Goal: Task Accomplishment & Management: Complete application form

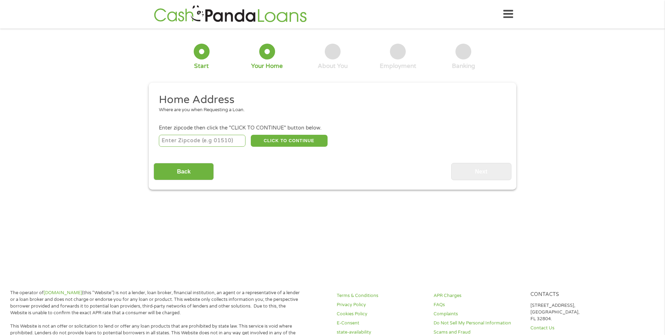
click at [171, 141] on input "number" at bounding box center [202, 141] width 87 height 12
type input "35462"
click at [286, 139] on button "CLICK TO CONTINUE" at bounding box center [289, 141] width 77 height 12
type input "35462"
type input "Eutaw"
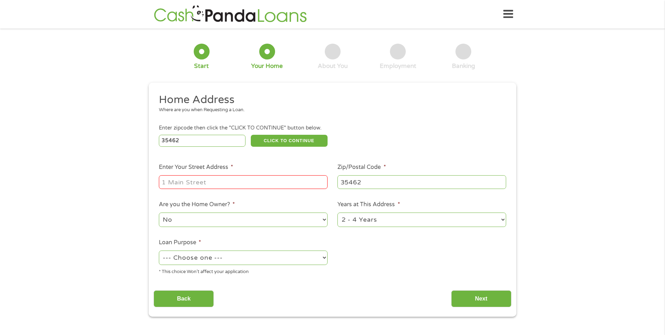
click at [198, 176] on input "Enter Your Street Address *" at bounding box center [243, 181] width 169 height 13
type input "[STREET_ADDRESS]"
click at [227, 219] on select "No Yes" at bounding box center [243, 220] width 169 height 14
select select "yes"
click at [159, 213] on select "No Yes" at bounding box center [243, 220] width 169 height 14
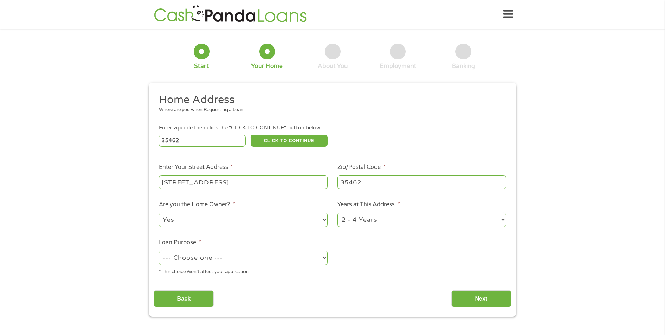
click at [391, 221] on select "1 Year or less 1 - 2 Years 2 - 4 Years Over 4 Years" at bounding box center [421, 220] width 169 height 14
select select "60months"
click at [337, 213] on select "1 Year or less 1 - 2 Years 2 - 4 Years Over 4 Years" at bounding box center [421, 220] width 169 height 14
click at [204, 259] on select "--- Choose one --- Pay Bills Debt Consolidation Home Improvement Major Purchase…" at bounding box center [243, 258] width 169 height 14
select select "majorpurchase"
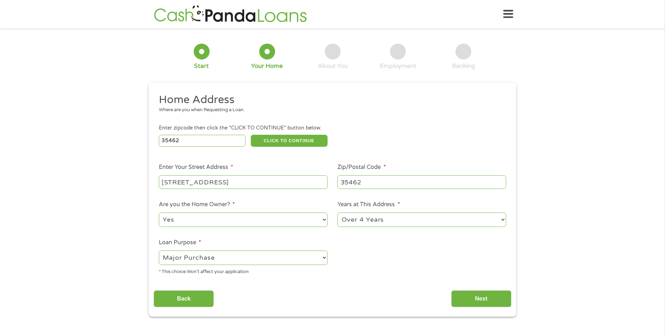
click at [159, 251] on select "--- Choose one --- Pay Bills Debt Consolidation Home Improvement Major Purchase…" at bounding box center [243, 258] width 169 height 14
click at [483, 296] on input "Next" at bounding box center [481, 299] width 60 height 17
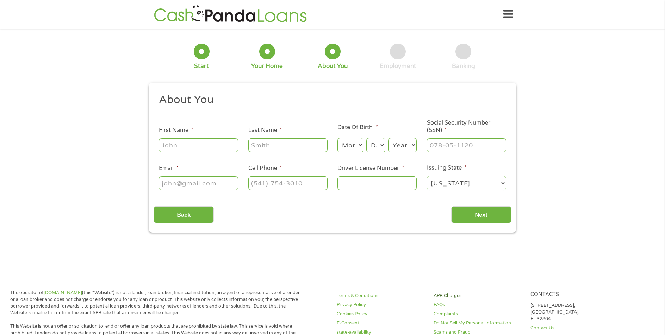
scroll to position [3, 3]
click at [173, 147] on input "First Name *" at bounding box center [198, 144] width 79 height 13
type input "Althenia"
type input "[PERSON_NAME]"
type input "[PHONE_NUMBER]"
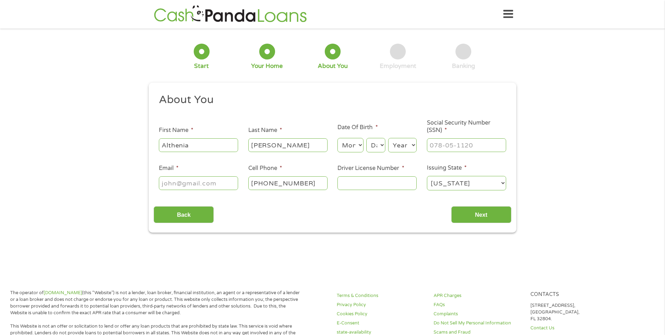
click at [357, 144] on select "Month 1 2 3 4 5 6 7 8 9 10 11 12" at bounding box center [350, 145] width 26 height 14
select select "2"
click at [337, 138] on select "Month 1 2 3 4 5 6 7 8 9 10 11 12" at bounding box center [350, 145] width 26 height 14
click at [379, 145] on select "Day 1 2 3 4 5 6 7 8 9 10 11 12 13 14 15 16 17 18 19 20 21 22 23 24 25 26 27 28 …" at bounding box center [375, 145] width 19 height 14
select select "15"
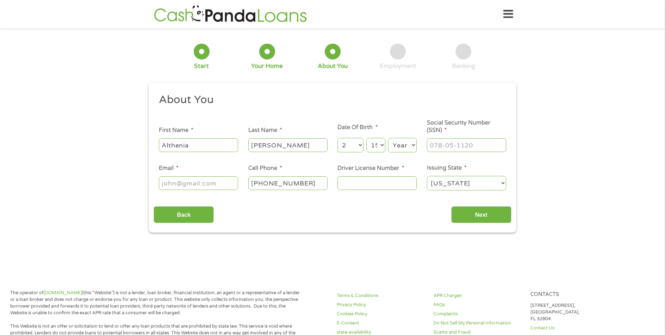
click at [366, 138] on select "Day 1 2 3 4 5 6 7 8 9 10 11 12 13 14 15 16 17 18 19 20 21 22 23 24 25 26 27 28 …" at bounding box center [375, 145] width 19 height 14
click at [413, 146] on select "Year [DATE] 2006 2005 2004 2003 2002 2001 2000 1999 1998 1997 1996 1995 1994 19…" at bounding box center [402, 145] width 29 height 14
select select "1957"
click at [388, 138] on select "Year [DATE] 2006 2005 2004 2003 2002 2001 2000 1999 1998 1997 1996 1995 1994 19…" at bounding box center [402, 145] width 29 height 14
click at [445, 140] on input "___-__-____" at bounding box center [466, 144] width 79 height 13
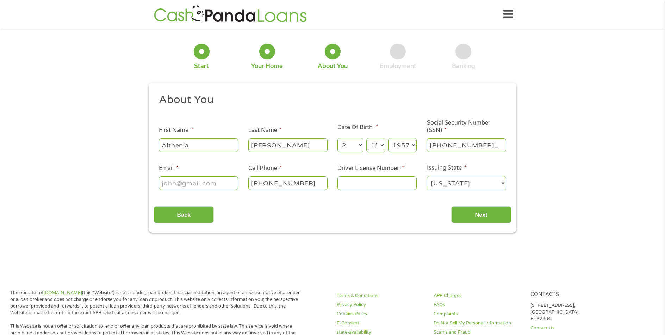
type input "421-82-5565"
click at [173, 182] on input "Email *" at bounding box center [198, 182] width 79 height 13
type input "[EMAIL_ADDRESS][DOMAIN_NAME]"
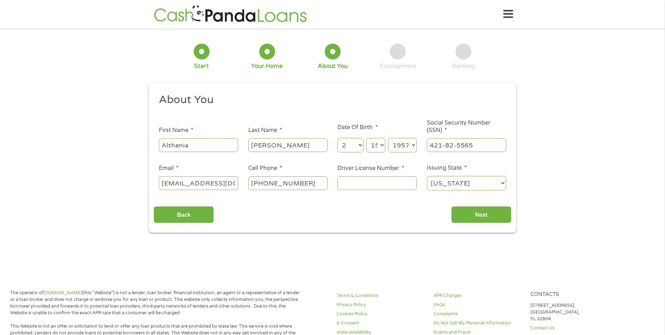
click at [347, 188] on input "Driver License Number *" at bounding box center [376, 182] width 79 height 13
type input "3812688"
click at [382, 145] on select "Day 1 2 3 4 5 6 7 8 9 10 11 12 13 14 15 16 17 18 19 20 21 22 23 24 25 26 27 28 …" at bounding box center [375, 145] width 19 height 14
select select "16"
click at [366, 138] on select "Day 1 2 3 4 5 6 7 8 9 10 11 12 13 14 15 16 17 18 19 20 21 22 23 24 25 26 27 28 …" at bounding box center [375, 145] width 19 height 14
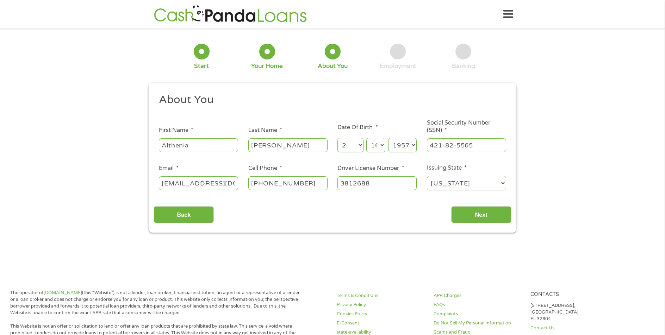
click at [360, 144] on select "Month 1 2 3 4 5 6 7 8 9 10 11 12" at bounding box center [350, 145] width 26 height 14
click at [337, 138] on select "Month 1 2 3 4 5 6 7 8 9 10 11 12" at bounding box center [350, 145] width 26 height 14
click at [489, 216] on input "Next" at bounding box center [481, 214] width 60 height 17
click at [485, 217] on input "Next" at bounding box center [481, 214] width 60 height 17
click at [360, 146] on select "Month 1 2 3 4 5 6 7 8 9 10 11 12" at bounding box center [350, 145] width 26 height 14
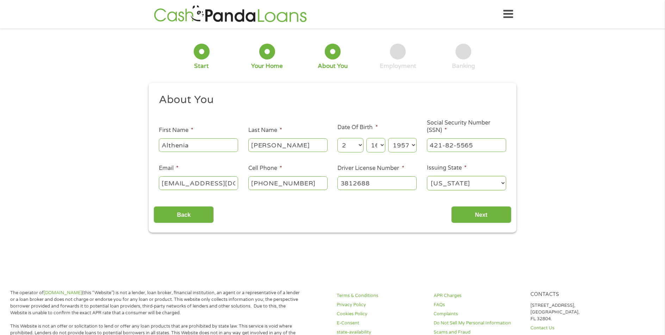
click at [337, 138] on select "Month 1 2 3 4 5 6 7 8 9 10 11 12" at bounding box center [350, 145] width 26 height 14
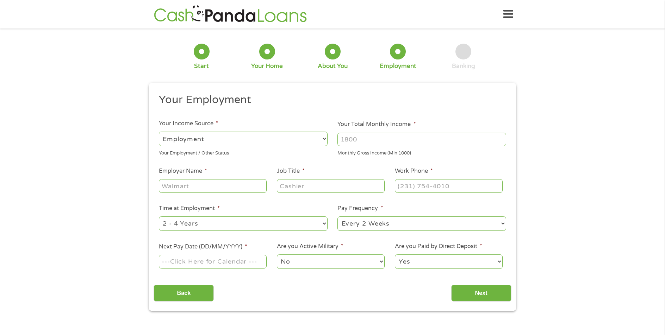
scroll to position [3, 3]
click at [182, 139] on select "--- Choose one --- Employment [DEMOGRAPHIC_DATA] Benefits" at bounding box center [243, 139] width 169 height 14
select select "benefits"
click at [159, 132] on select "--- Choose one --- Employment [DEMOGRAPHIC_DATA] Benefits" at bounding box center [243, 139] width 169 height 14
type input "Other"
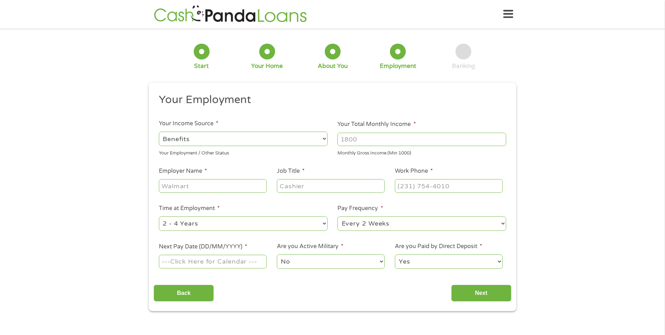
type input "[PHONE_NUMBER]"
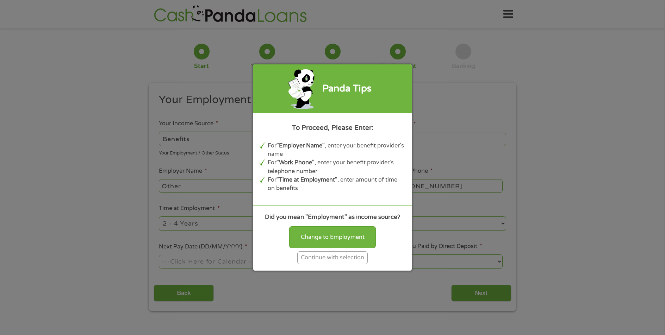
click at [346, 259] on div "Continue with selection" at bounding box center [332, 257] width 70 height 13
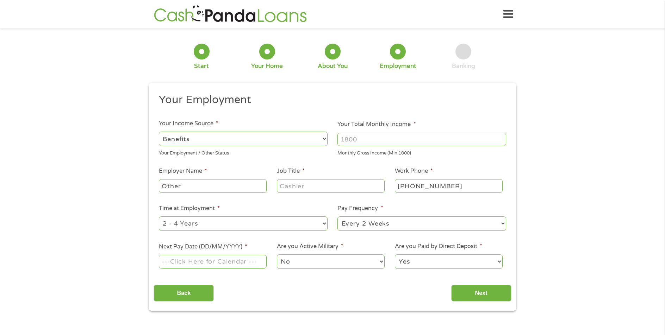
click at [362, 139] on input "Your Total Monthly Income *" at bounding box center [421, 139] width 169 height 13
type input "3500"
click at [173, 190] on input "Other" at bounding box center [213, 185] width 108 height 13
click at [166, 186] on input "Other" at bounding box center [213, 185] width 108 height 13
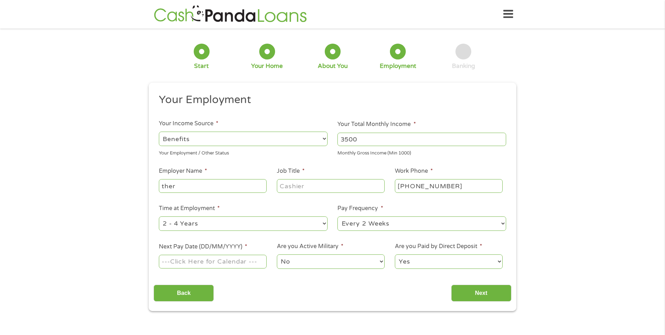
click at [176, 185] on input "ther" at bounding box center [213, 185] width 108 height 13
type input "t"
click at [215, 139] on select "--- Choose one --- Employment [DEMOGRAPHIC_DATA] Benefits" at bounding box center [243, 139] width 169 height 14
click at [159, 132] on select "--- Choose one --- Employment [DEMOGRAPHIC_DATA] Benefits" at bounding box center [243, 139] width 169 height 14
click at [181, 190] on input "Employer Name *" at bounding box center [213, 185] width 108 height 13
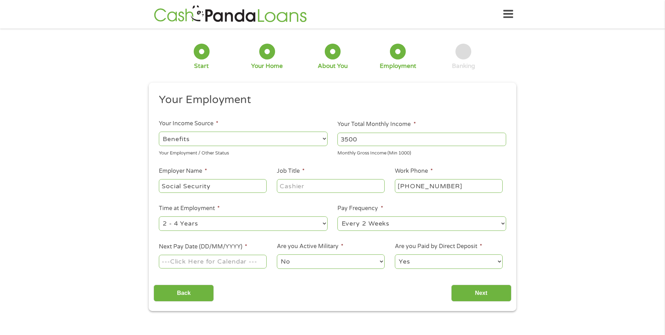
type input "Social Security"
click at [303, 184] on input "Job Title *" at bounding box center [331, 185] width 108 height 13
type input "disabled"
click at [460, 187] on input "[PHONE_NUMBER]" at bounding box center [449, 185] width 108 height 13
type input "[PHONE_NUMBER]"
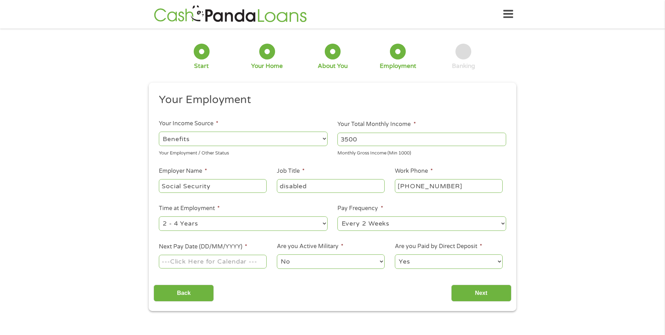
click at [184, 226] on select "--- Choose one --- 1 Year or less 1 - 2 Years 2 - 4 Years Over 4 Years" at bounding box center [243, 224] width 169 height 14
click at [159, 217] on select "--- Choose one --- 1 Year or less 1 - 2 Years 2 - 4 Years Over 4 Years" at bounding box center [243, 224] width 169 height 14
click at [356, 224] on select "--- Choose one --- Every 2 Weeks Every Week Monthly Semi-Monthly" at bounding box center [421, 224] width 169 height 14
select select "monthly"
click at [337, 217] on select "--- Choose one --- Every 2 Weeks Every Week Monthly Semi-Monthly" at bounding box center [421, 224] width 169 height 14
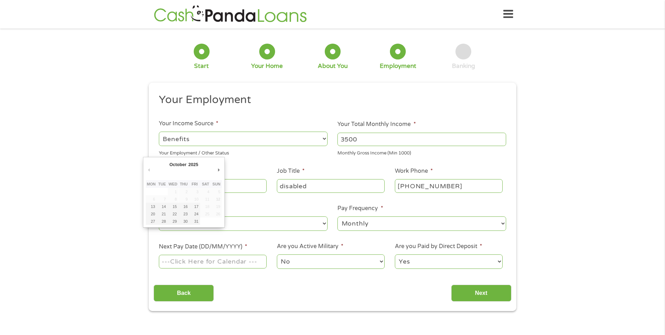
click at [194, 263] on input "Next Pay Date (DD/MM/YYYY) *" at bounding box center [213, 261] width 108 height 13
type input "[DATE]"
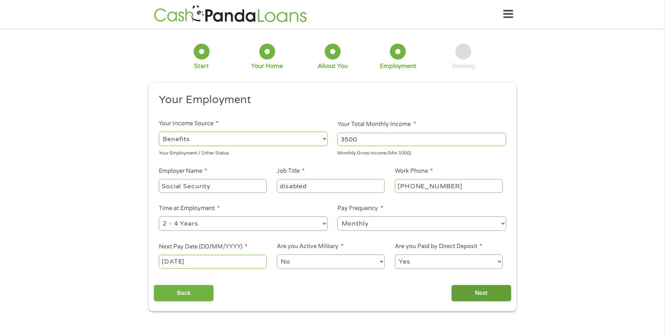
click at [489, 291] on input "Next" at bounding box center [481, 293] width 60 height 17
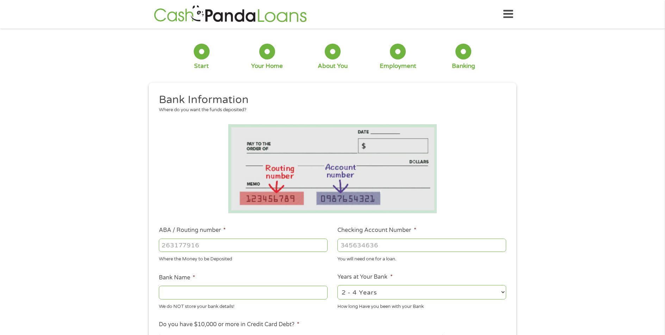
click at [174, 244] on input "ABA / Routing number *" at bounding box center [243, 245] width 169 height 13
type input "62277189"
click at [351, 246] on input "Checking Account Number *" at bounding box center [421, 245] width 169 height 13
type input "7000021592"
click at [195, 291] on input "Bank Name *" at bounding box center [243, 292] width 169 height 13
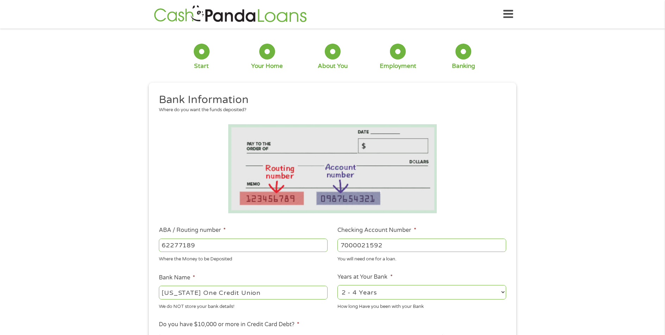
type input "[US_STATE] One Credit Union"
click at [353, 294] on select "2 - 4 Years 6 - 12 Months 1 - 2 Years Over 4 Years" at bounding box center [421, 292] width 169 height 14
select select "60months"
click at [337, 285] on select "2 - 4 Years 6 - 12 Months 1 - 2 Years Over 4 Years" at bounding box center [421, 292] width 169 height 14
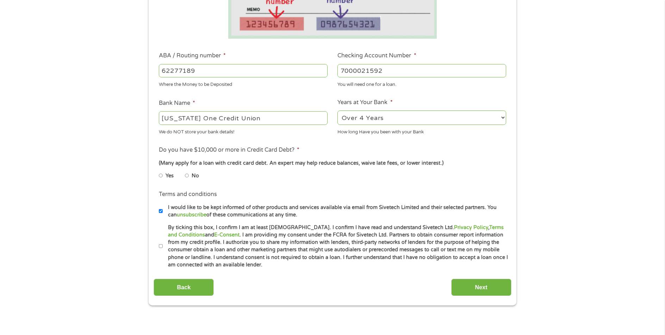
scroll to position [176, 0]
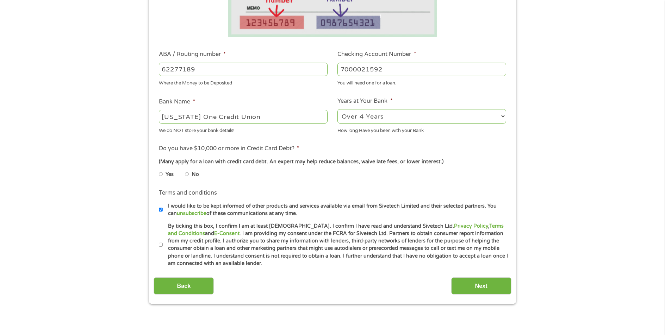
click at [161, 175] on input "Yes" at bounding box center [161, 174] width 4 height 11
radio input "true"
click at [162, 210] on input "I would like to be kept informed of other products and services available via e…" at bounding box center [161, 209] width 4 height 11
checkbox input "false"
click at [162, 244] on input "By ticking this box, I confirm I am at least [DEMOGRAPHIC_DATA]. I confirm I ha…" at bounding box center [161, 244] width 4 height 11
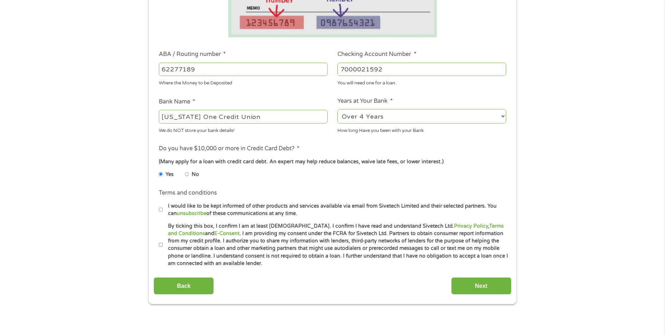
checkbox input "true"
click at [478, 286] on input "Next" at bounding box center [481, 285] width 60 height 17
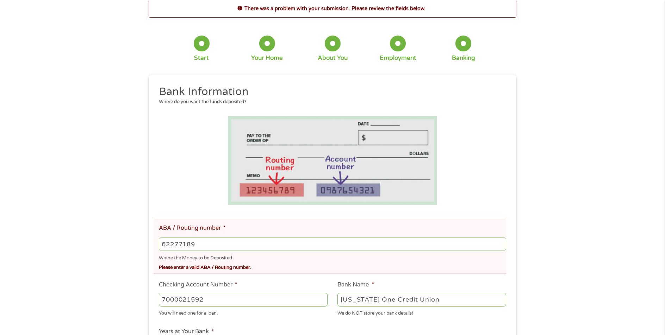
scroll to position [0, 0]
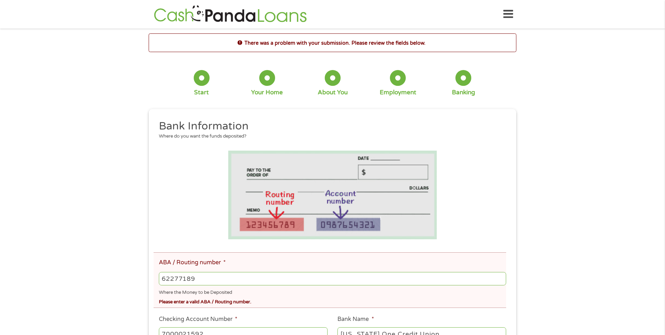
click at [199, 276] on input "62277189" at bounding box center [332, 278] width 347 height 13
type input "6"
type input "262277189"
type input "[US_STATE] ONE CREDIT UNION"
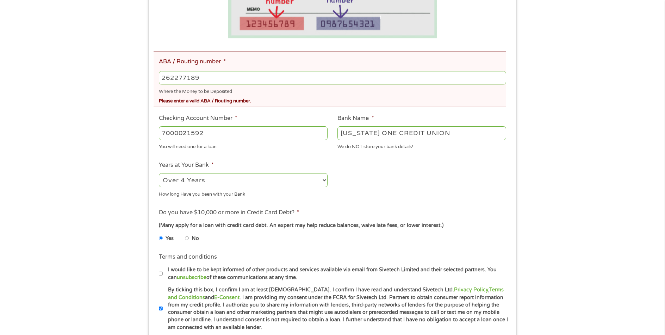
scroll to position [317, 0]
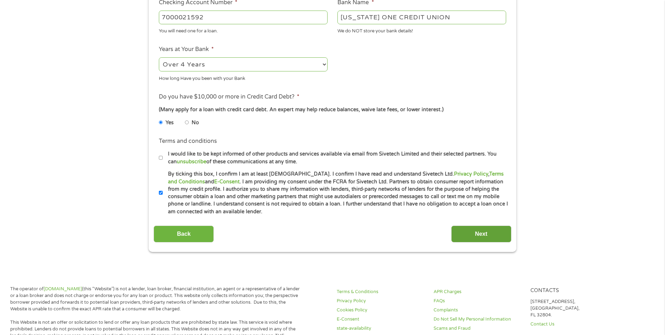
type input "262277189"
click at [494, 233] on input "Next" at bounding box center [481, 234] width 60 height 17
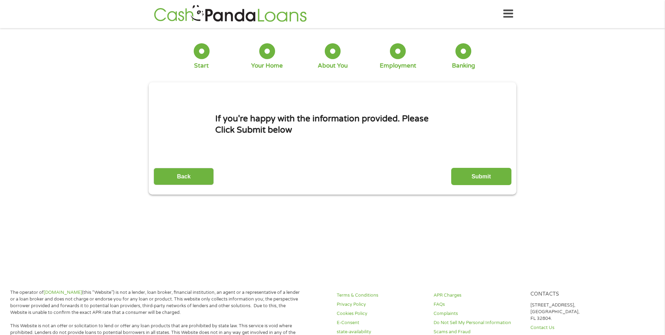
scroll to position [0, 0]
click at [465, 176] on input "Submit" at bounding box center [481, 176] width 60 height 17
